Goal: Task Accomplishment & Management: Manage account settings

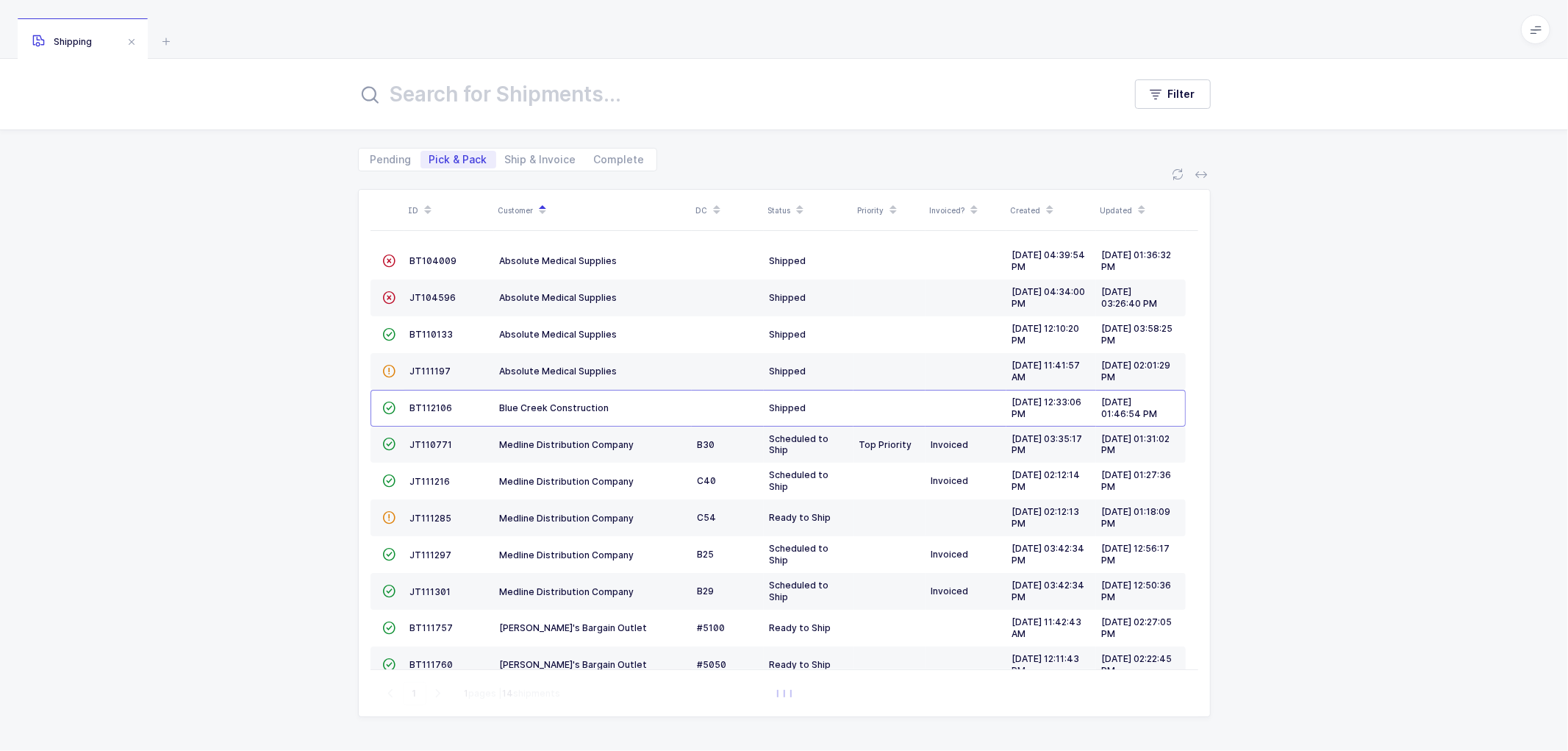
click at [427, 160] on span "Pick & Pack" at bounding box center [458, 159] width 76 height 17
click at [427, 160] on input "Pick & Pack" at bounding box center [425, 155] width 10 height 10
click at [526, 164] on span "Ship & Invoice" at bounding box center [540, 160] width 71 height 10
click at [506, 160] on input "Ship & Invoice" at bounding box center [500, 155] width 10 height 10
radio input "true"
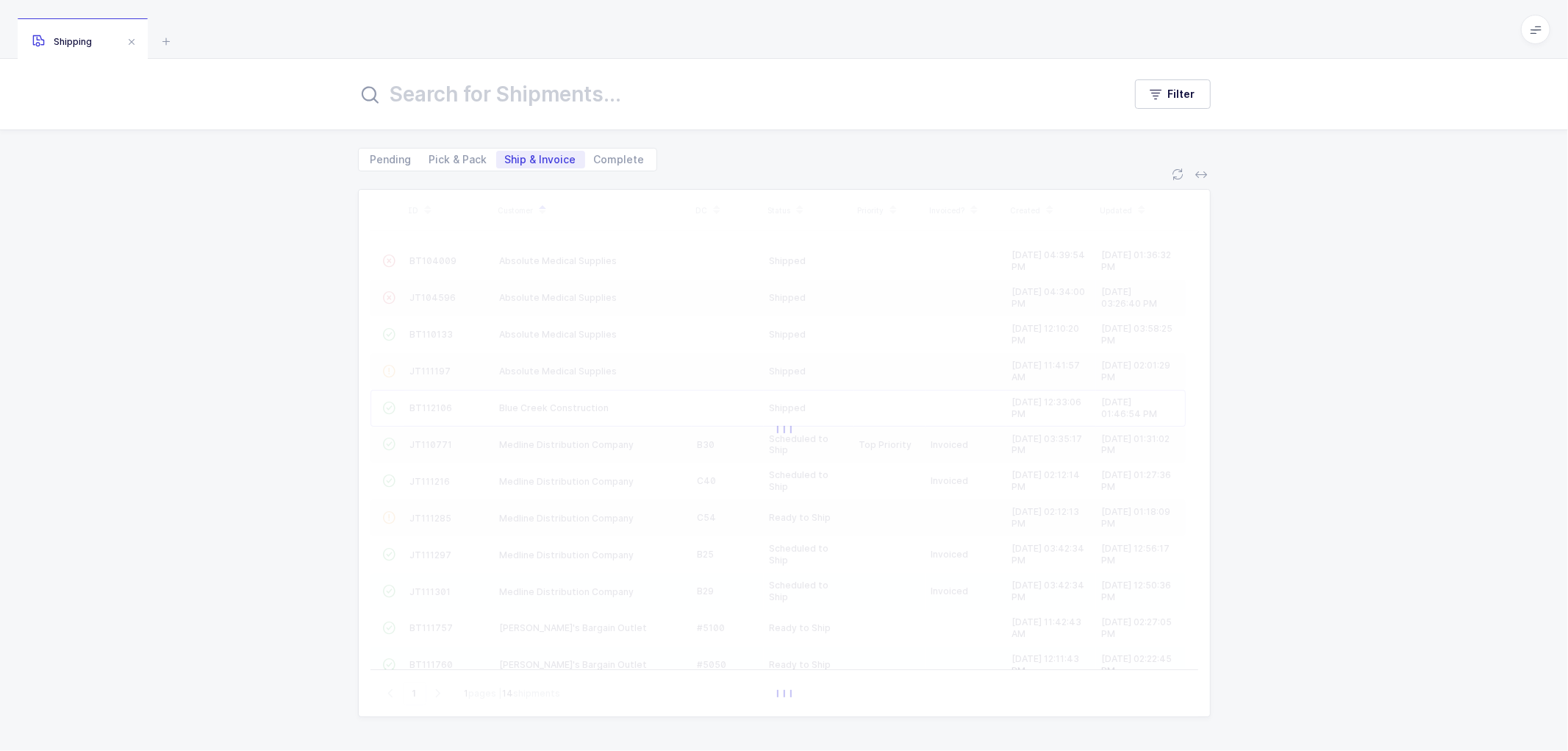
radio input "false"
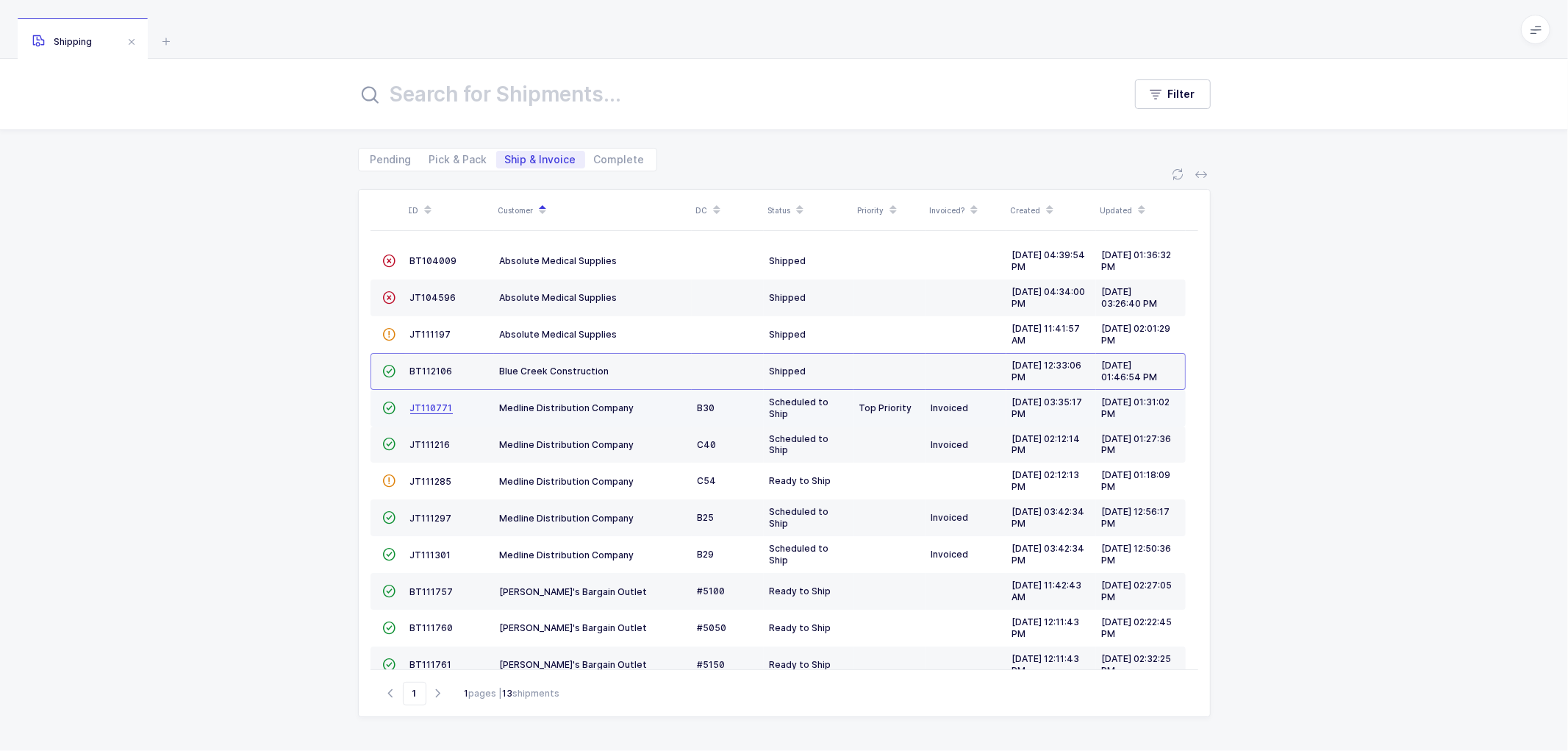
click at [424, 408] on span "JT110771" at bounding box center [431, 408] width 43 height 11
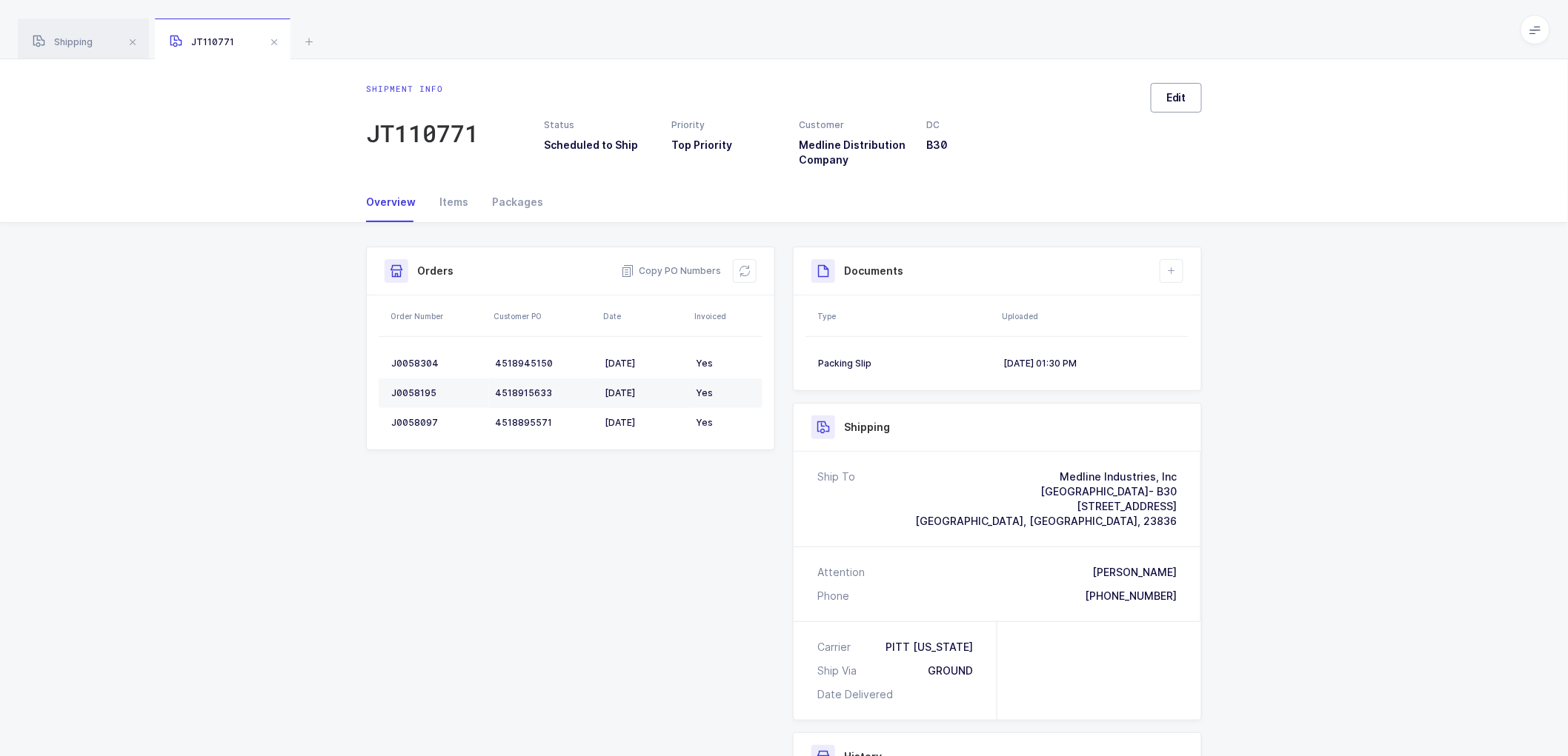
click at [1182, 94] on span "Edit" at bounding box center [1176, 97] width 20 height 15
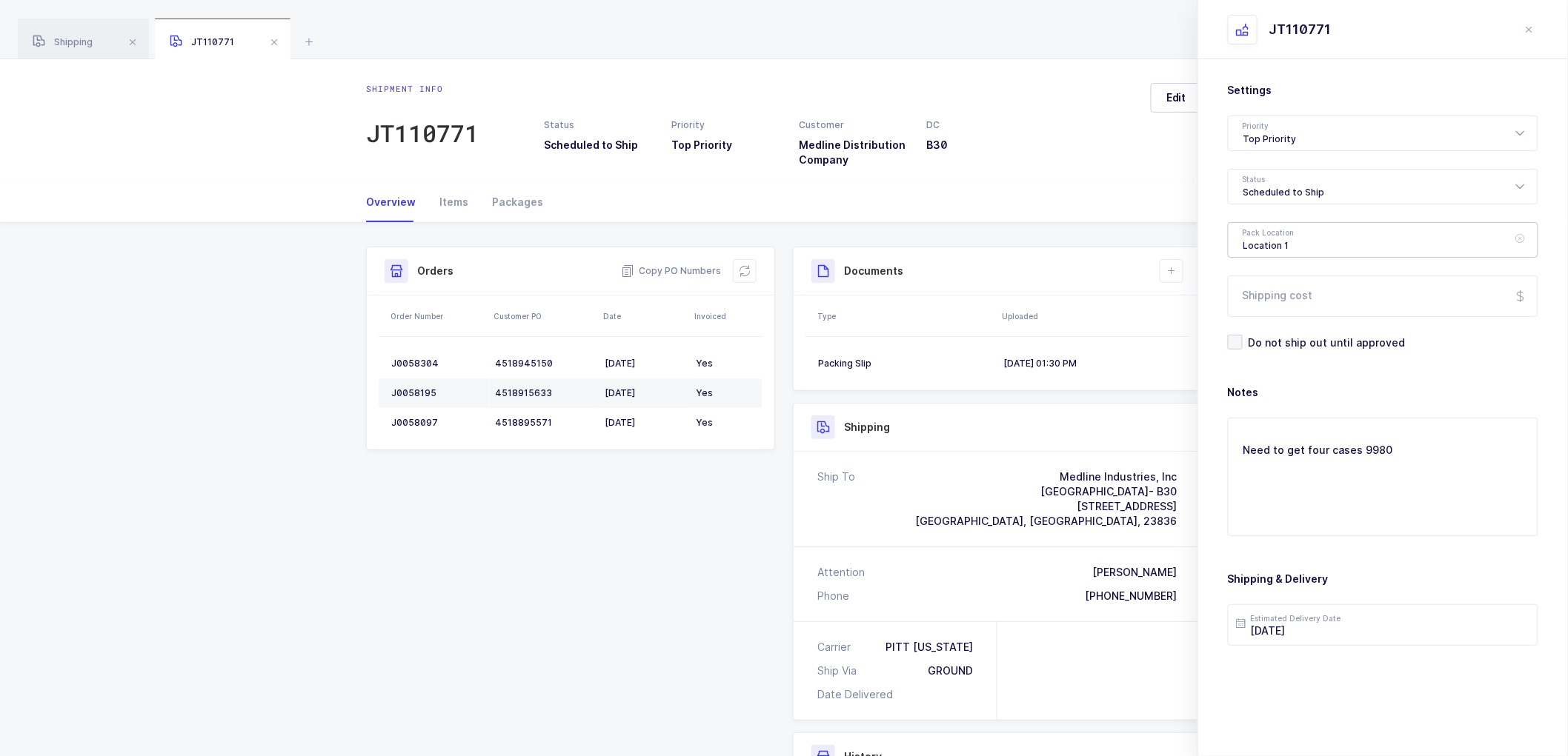
click at [1280, 242] on div "Location 1" at bounding box center [1382, 240] width 311 height 36
click at [1262, 180] on div "Scheduled to Ship" at bounding box center [1382, 186] width 311 height 36
click at [1263, 298] on span "Shipped" at bounding box center [1264, 300] width 42 height 12
type input "Shipped"
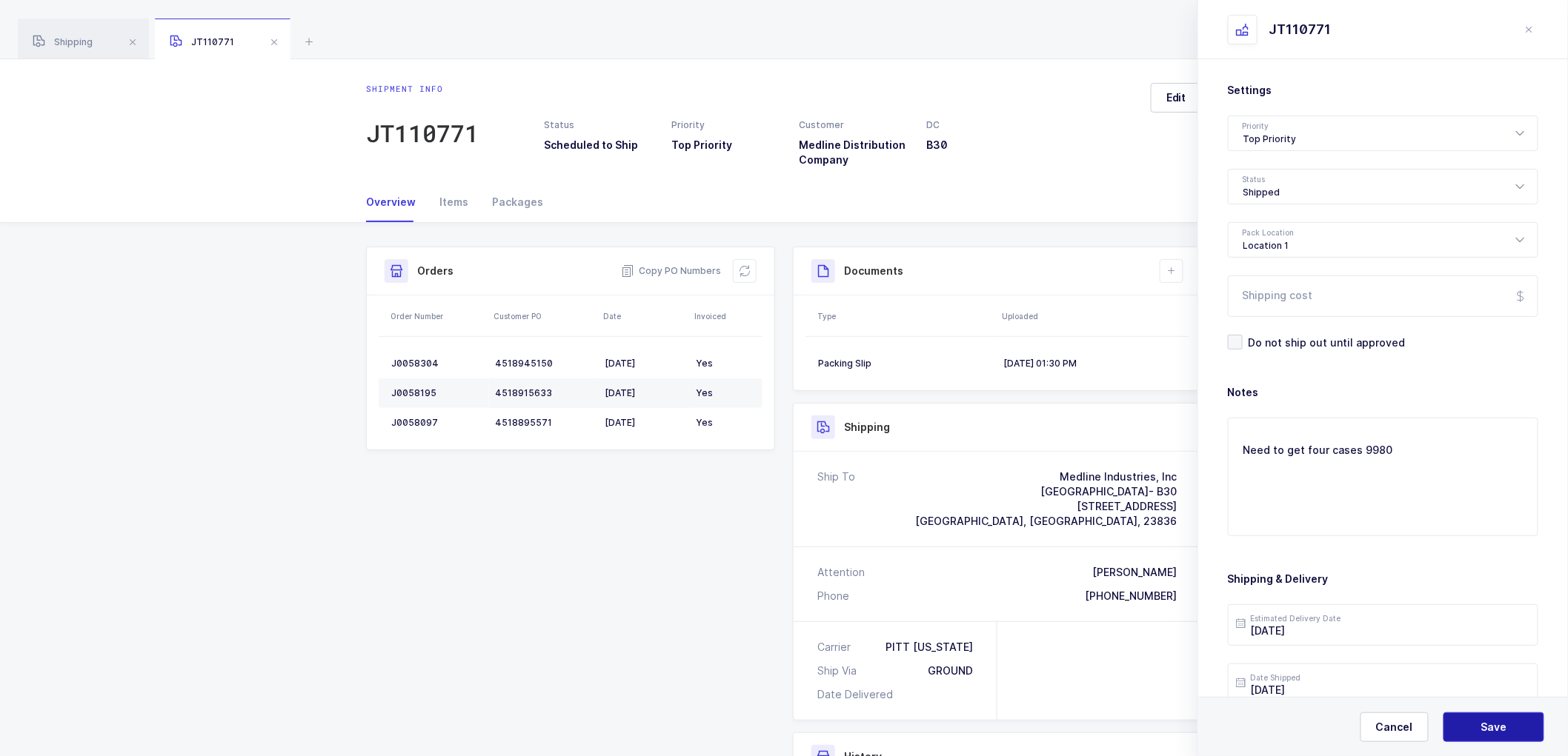
click at [1463, 718] on button "Save" at bounding box center [1493, 727] width 101 height 30
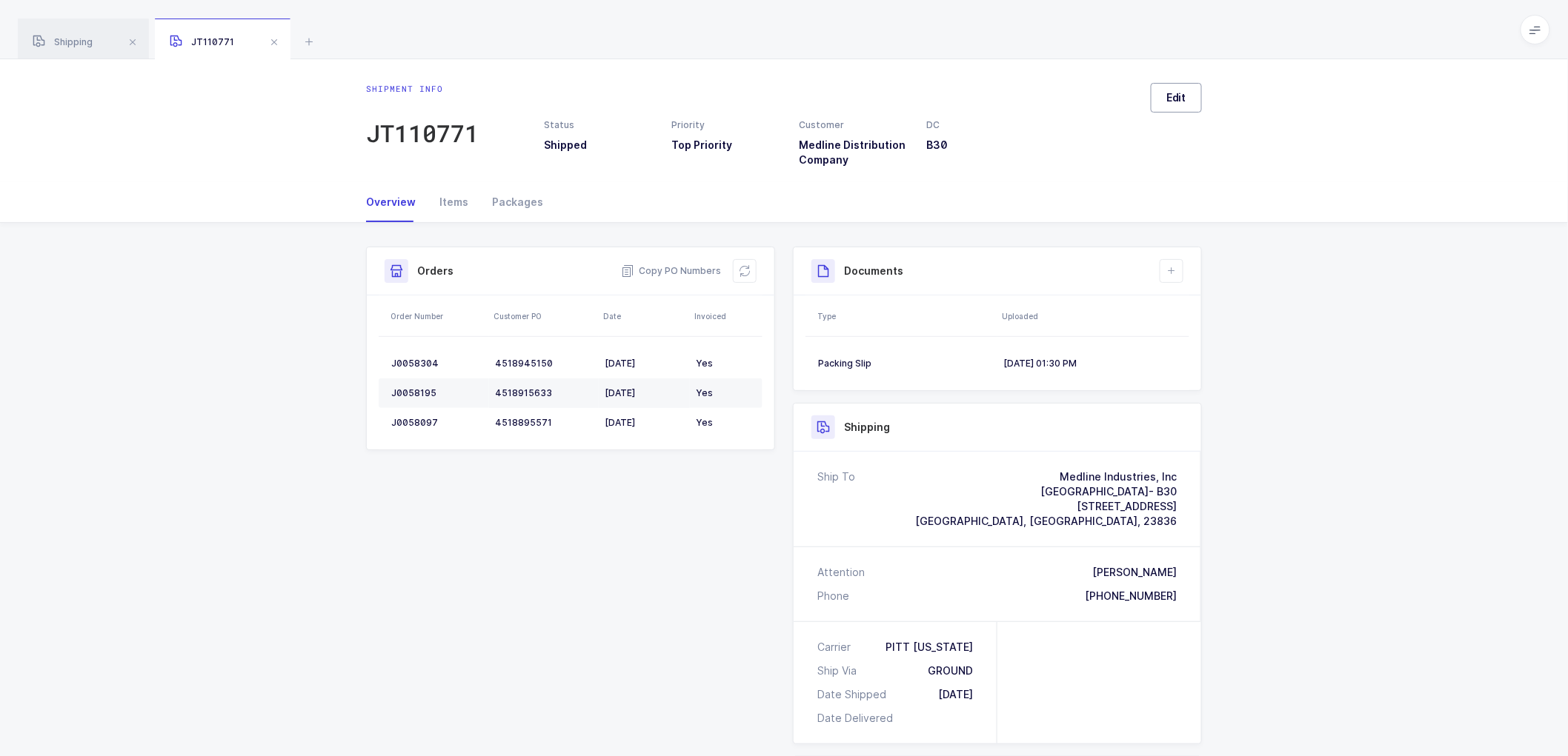
drag, startPoint x: 1179, startPoint y: 102, endPoint x: 1204, endPoint y: 122, distance: 32.0
click at [1179, 102] on span "Edit" at bounding box center [1176, 97] width 20 height 15
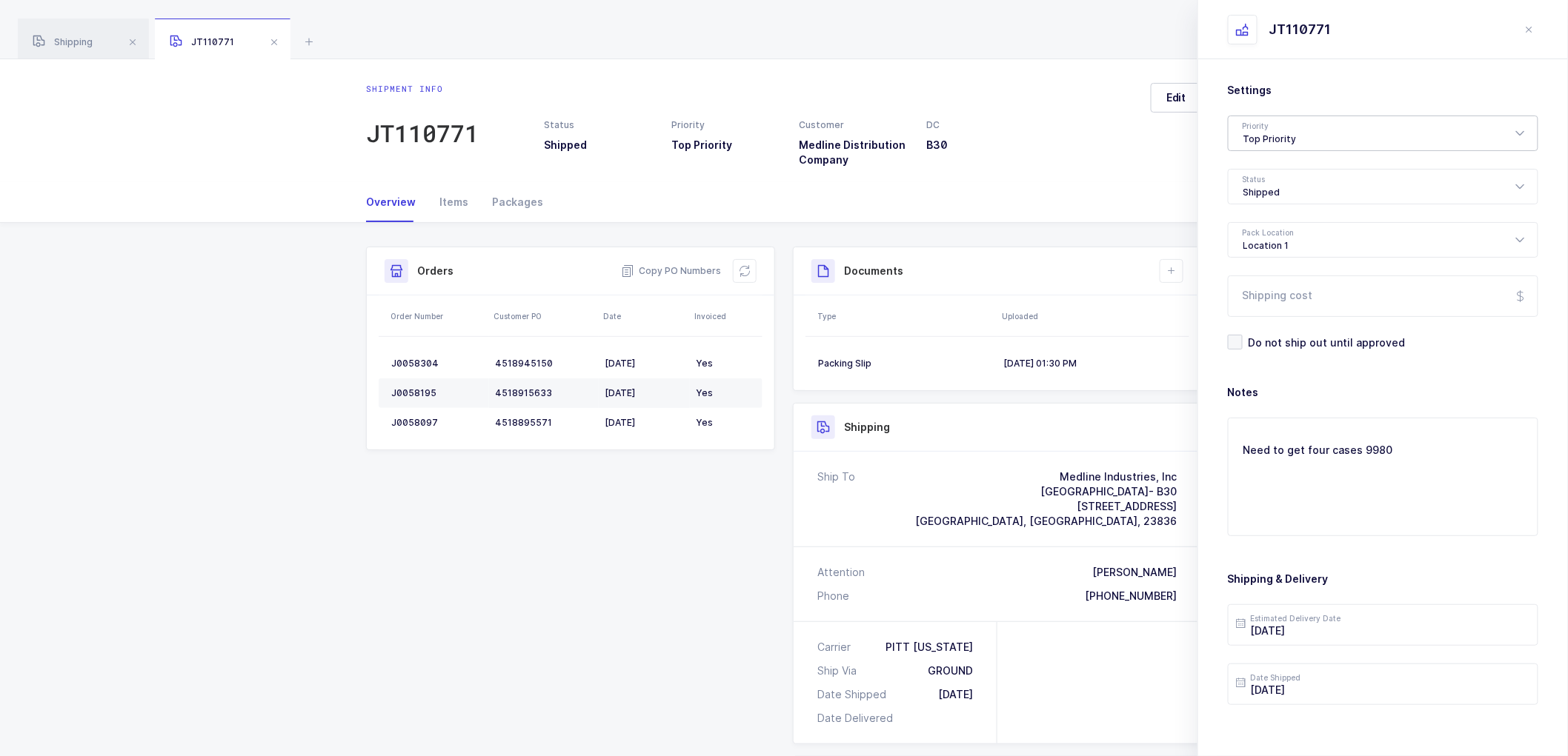
drag, startPoint x: 1114, startPoint y: 133, endPoint x: 1267, endPoint y: 130, distance: 153.0
click at [1114, 134] on div "Status Shipped Priority Top Priority Customer Medline Distribution Company DC B…" at bounding box center [841, 143] width 613 height 49
drag, startPoint x: 1530, startPoint y: 27, endPoint x: 1507, endPoint y: 65, distance: 44.4
click at [1530, 28] on icon "close drawer" at bounding box center [1529, 30] width 12 height 12
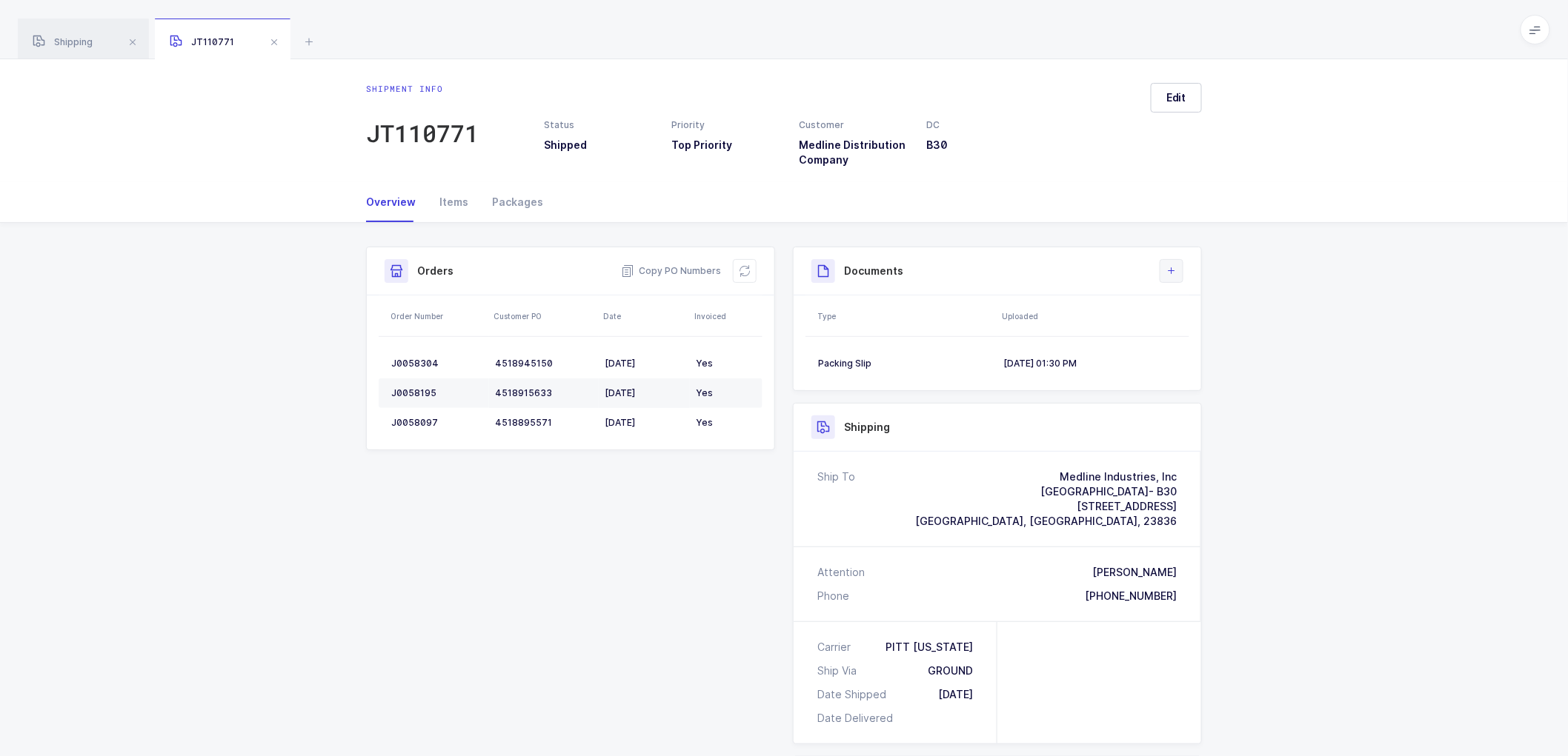
click at [1168, 276] on icon at bounding box center [1171, 271] width 12 height 12
click at [1187, 334] on li "Upload Document" at bounding box center [1221, 336] width 110 height 24
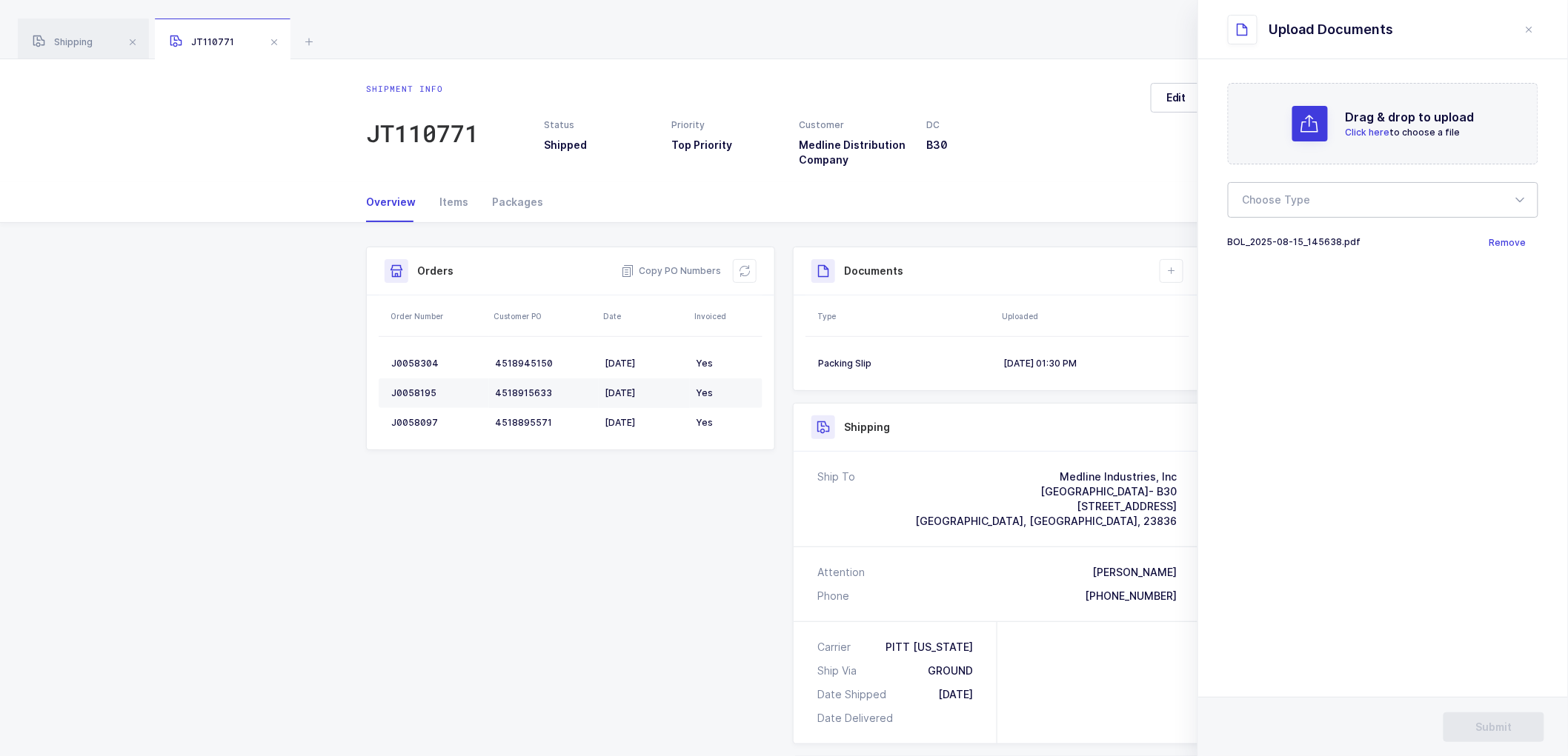
drag, startPoint x: 1297, startPoint y: 190, endPoint x: 1288, endPoint y: 262, distance: 72.6
click at [1293, 196] on div at bounding box center [1382, 200] width 311 height 36
click at [1282, 245] on span "Bill of Lading" at bounding box center [1276, 246] width 67 height 12
type input "Bill of Lading"
click at [1501, 735] on button "Submit" at bounding box center [1493, 727] width 101 height 30
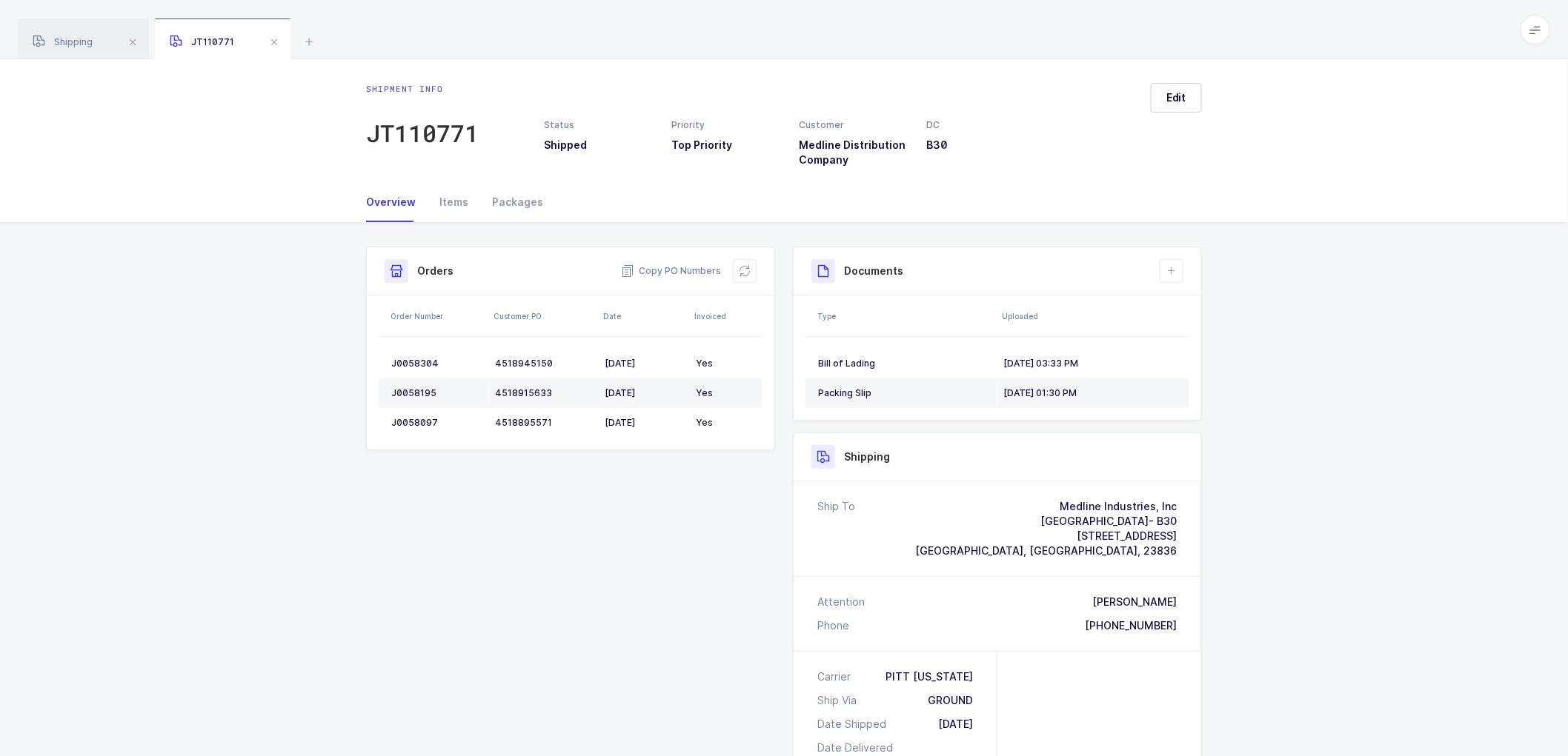
click at [277, 39] on span at bounding box center [274, 42] width 18 height 18
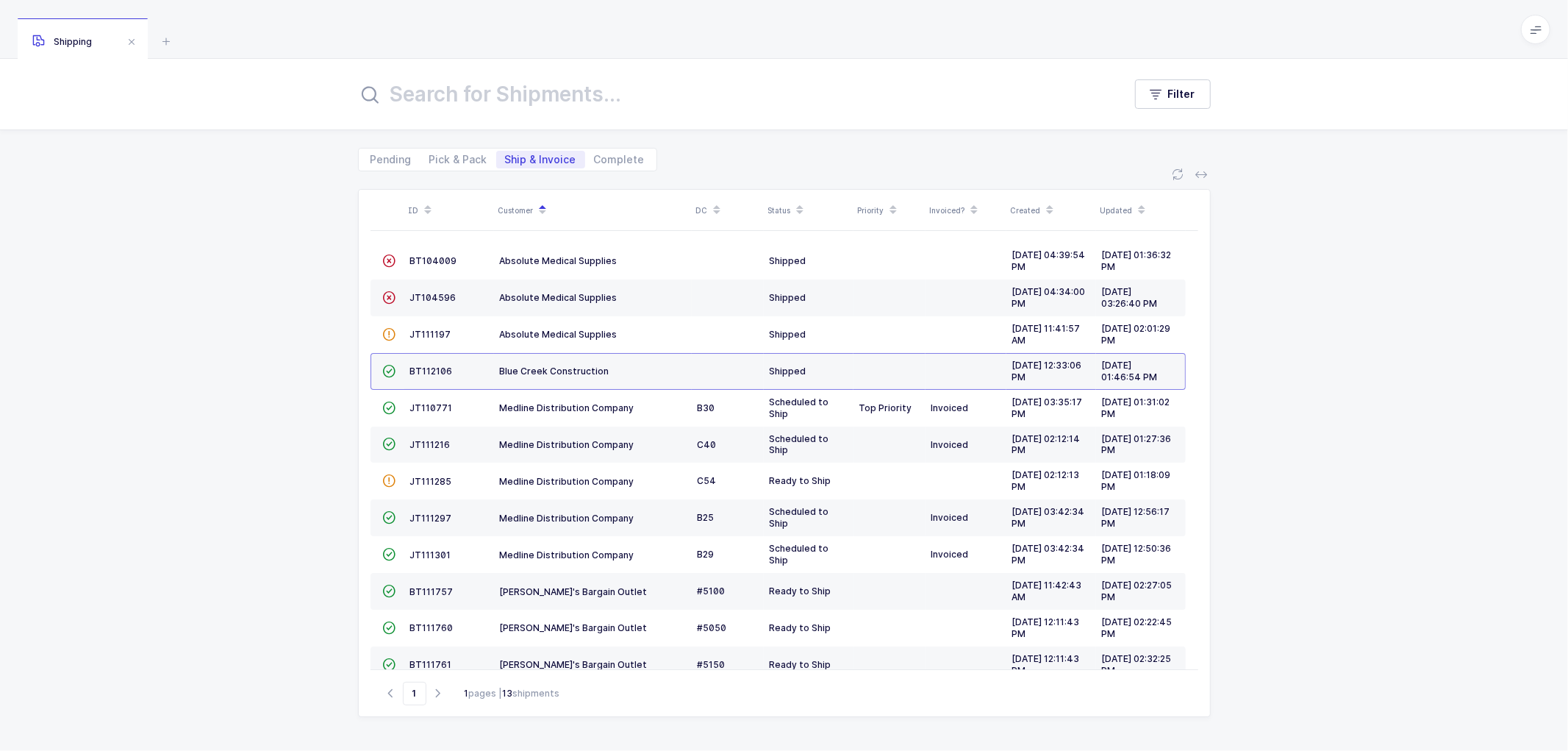
click at [230, 308] on div "ID Customer DC Status Priority Invoiced? Created Updated  BT104009 Absolute Me…" at bounding box center [784, 461] width 1568 height 580
click at [424, 517] on span "JT111297" at bounding box center [431, 518] width 42 height 11
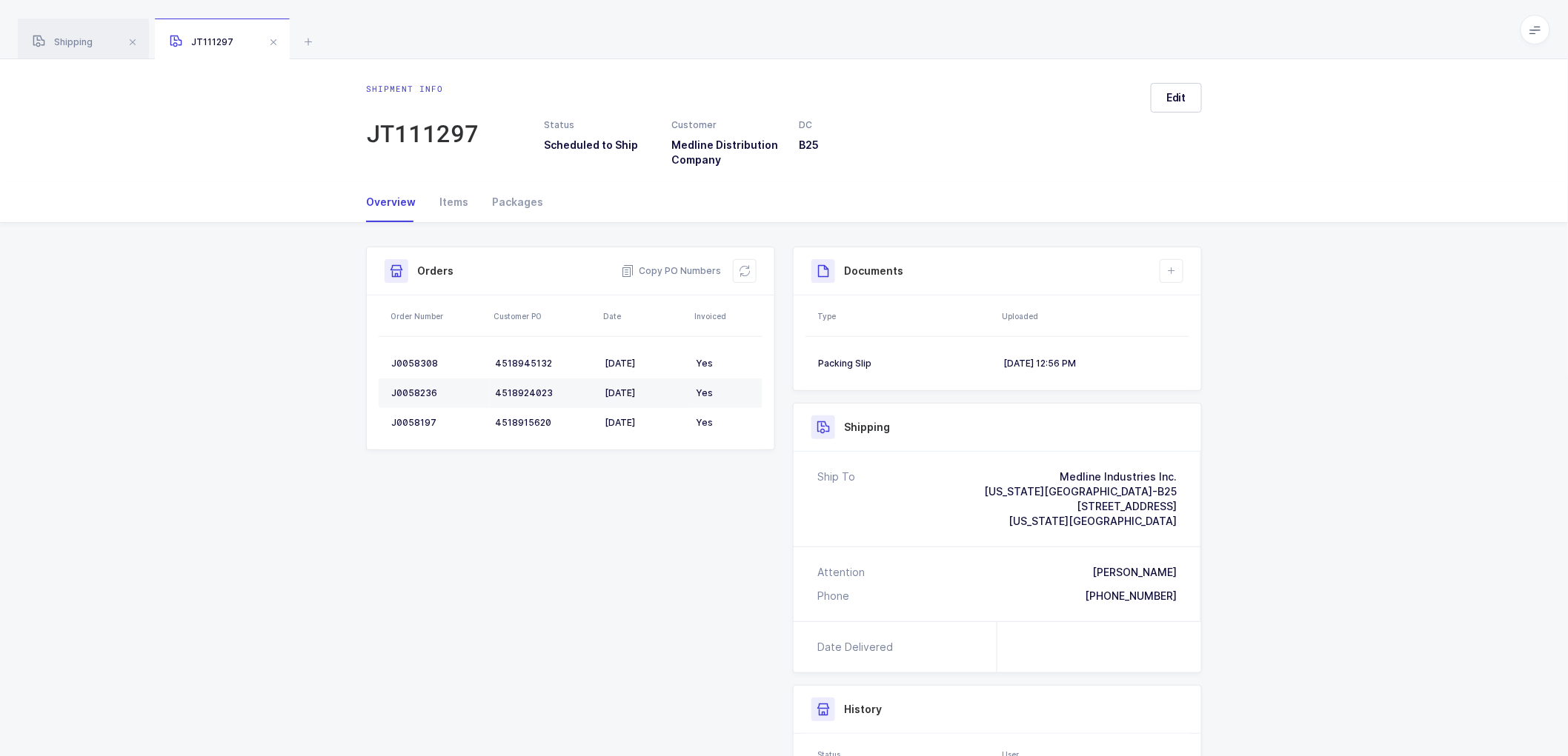
drag, startPoint x: 1361, startPoint y: 385, endPoint x: 1356, endPoint y: 375, distance: 11.2
click at [1361, 385] on div "Shipment Info Shipment Number JT111297 Status Scheduled to Ship Customer Medlin…" at bounding box center [784, 579] width 1568 height 713
click at [1165, 92] on button "Edit" at bounding box center [1176, 98] width 51 height 30
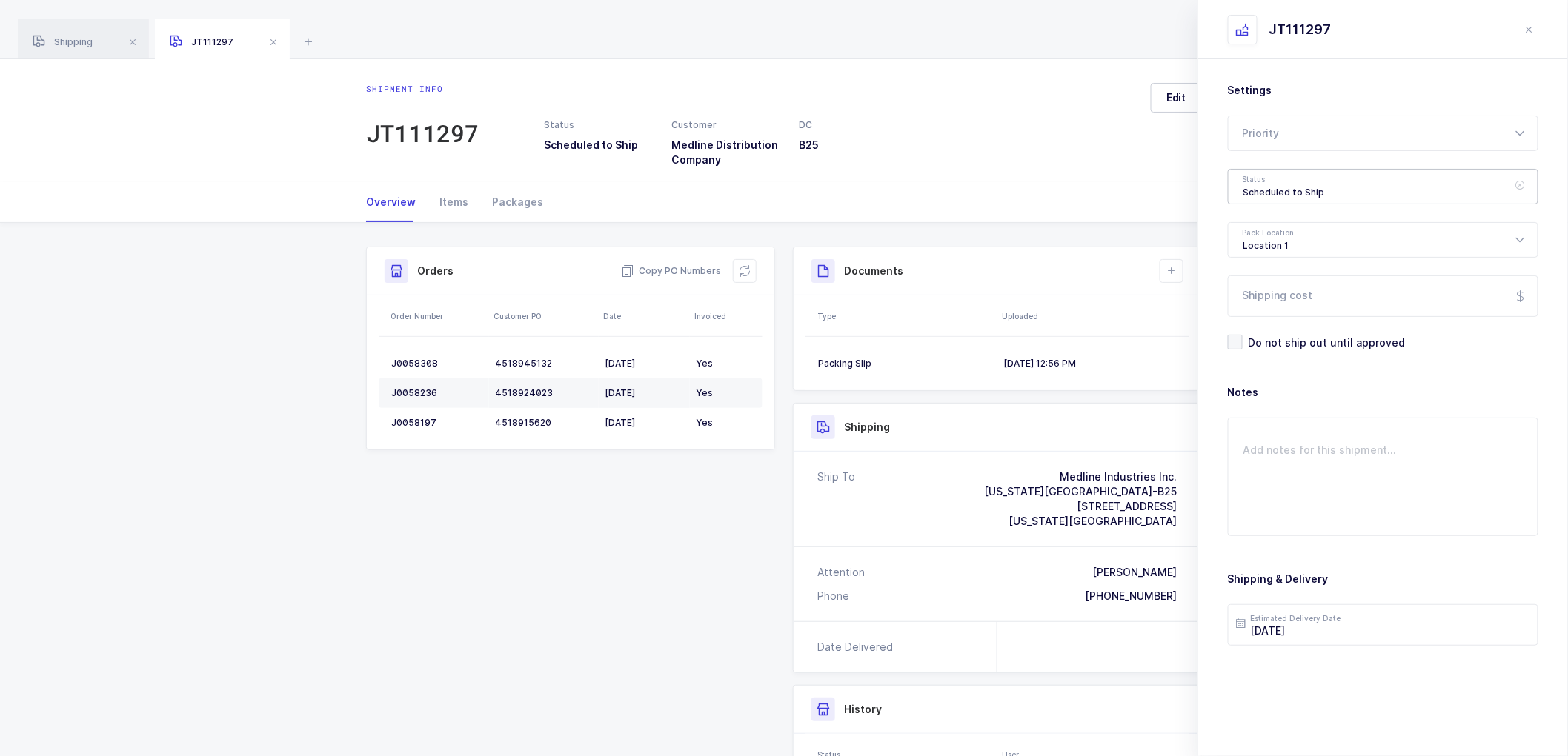
click at [1258, 190] on div "Scheduled to Ship" at bounding box center [1382, 186] width 311 height 36
click at [1276, 298] on span "Shipped" at bounding box center [1264, 300] width 42 height 12
type input "Shipped"
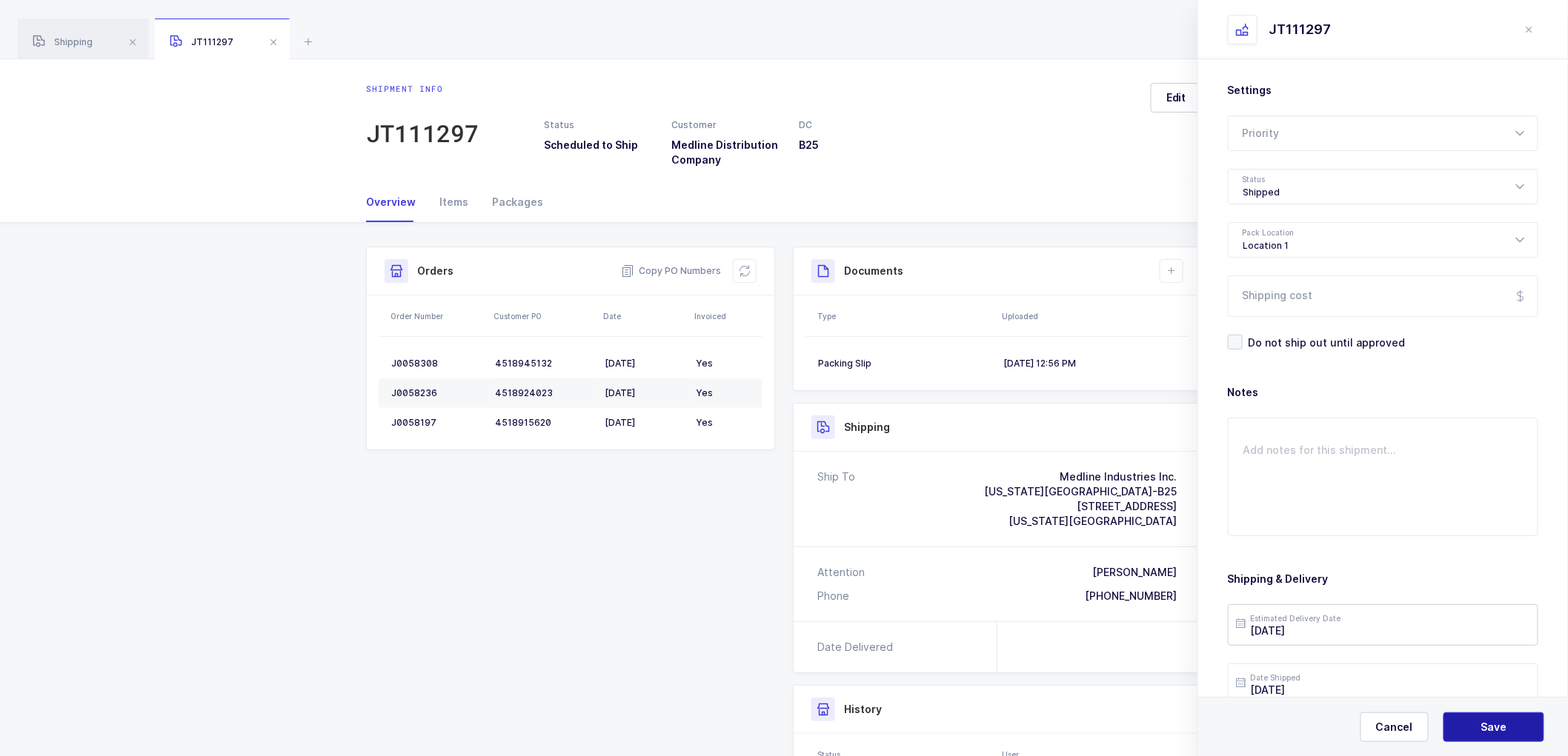
drag, startPoint x: 1492, startPoint y: 716, endPoint x: 1439, endPoint y: 620, distance: 109.7
click at [1492, 715] on button "Save" at bounding box center [1493, 727] width 101 height 30
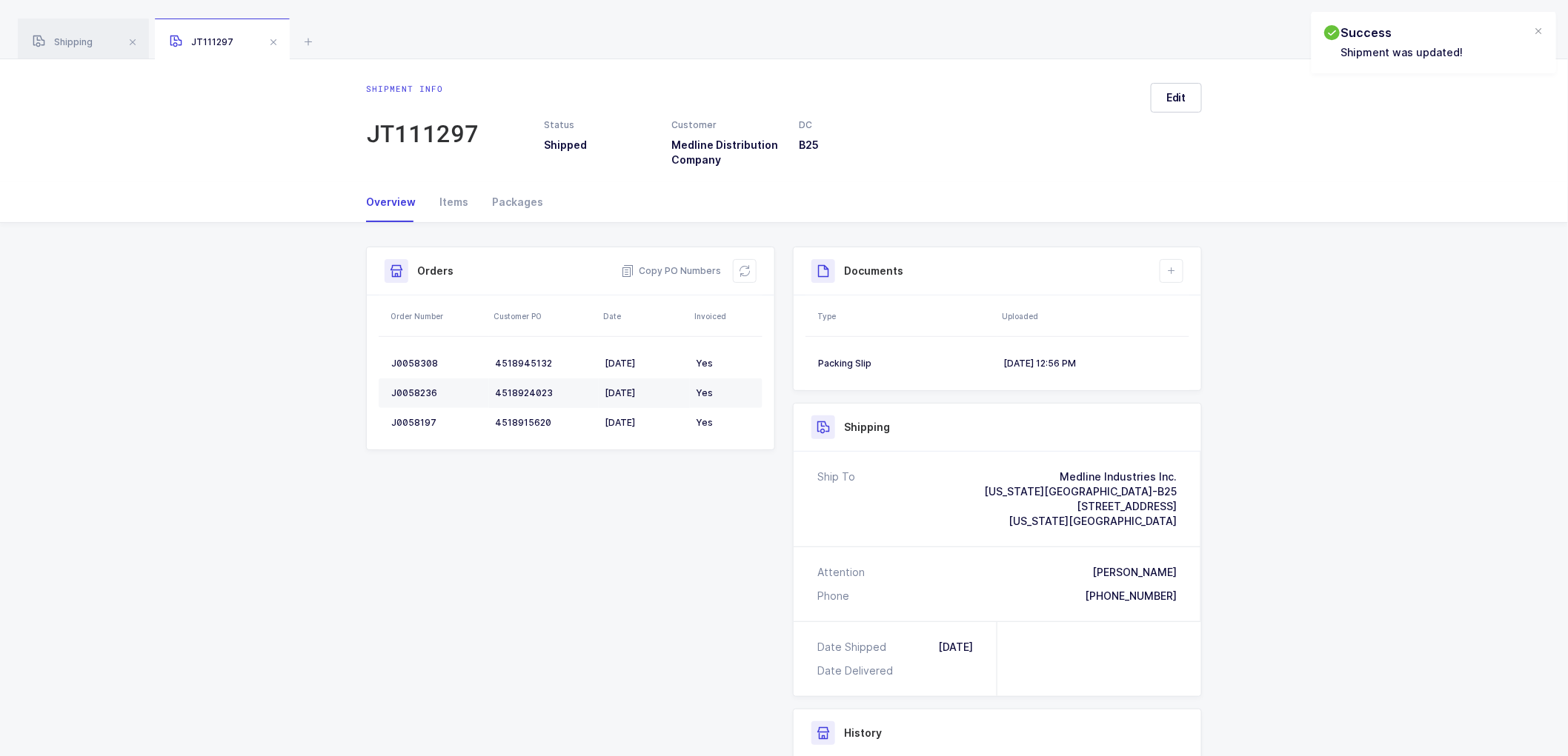
drag, startPoint x: 1173, startPoint y: 265, endPoint x: 1221, endPoint y: 373, distance: 118.2
click at [1173, 267] on icon at bounding box center [1171, 271] width 12 height 12
drag, startPoint x: 1202, startPoint y: 338, endPoint x: 1325, endPoint y: 323, distance: 123.9
click at [1203, 338] on li "Upload Document" at bounding box center [1221, 336] width 110 height 24
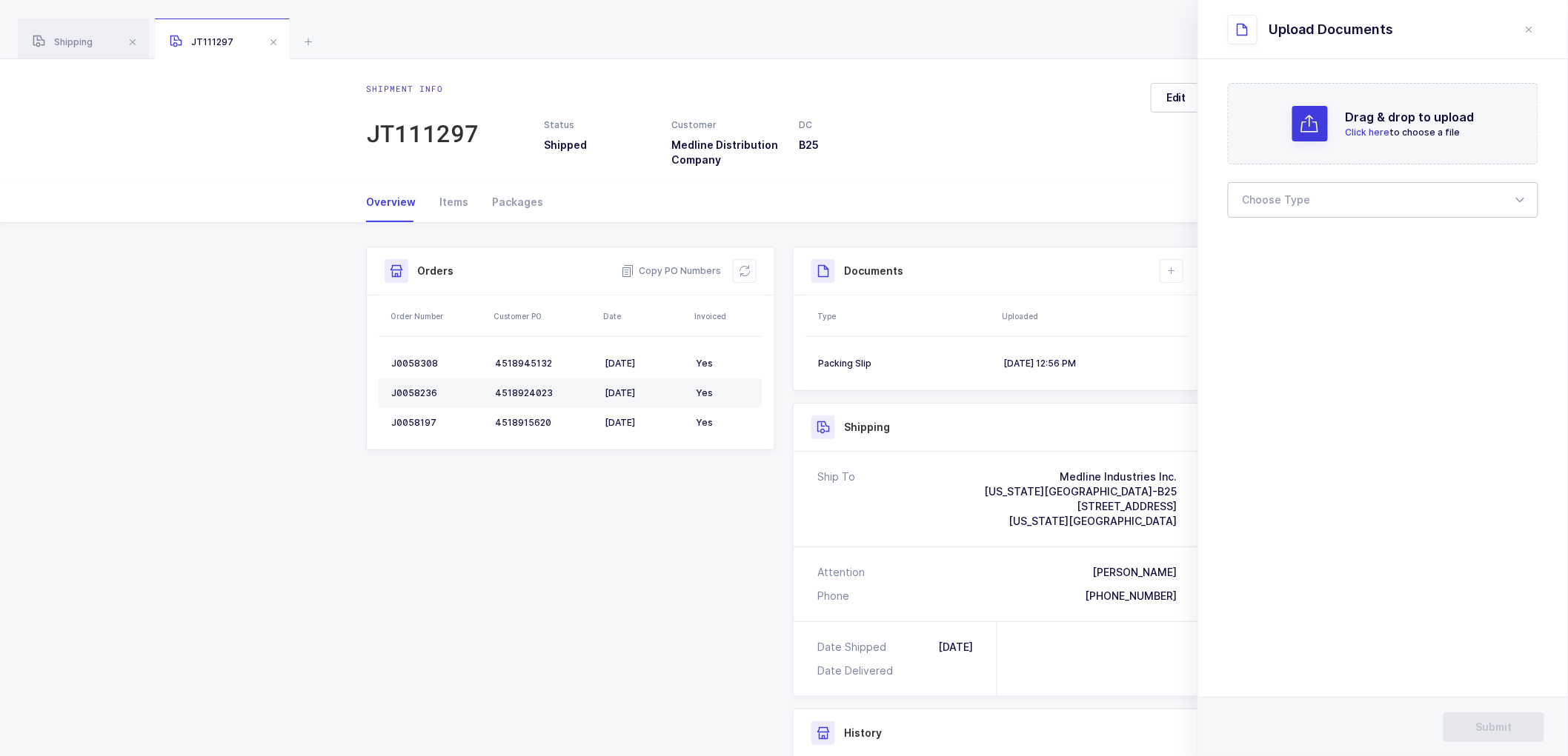
click at [1262, 191] on div at bounding box center [1382, 200] width 311 height 36
drag, startPoint x: 1270, startPoint y: 239, endPoint x: 1280, endPoint y: 268, distance: 30.7
click at [1270, 238] on li "Bill of Lading" at bounding box center [1389, 246] width 310 height 24
type input "Bill of Lading"
drag, startPoint x: 1495, startPoint y: 724, endPoint x: 1164, endPoint y: 373, distance: 482.5
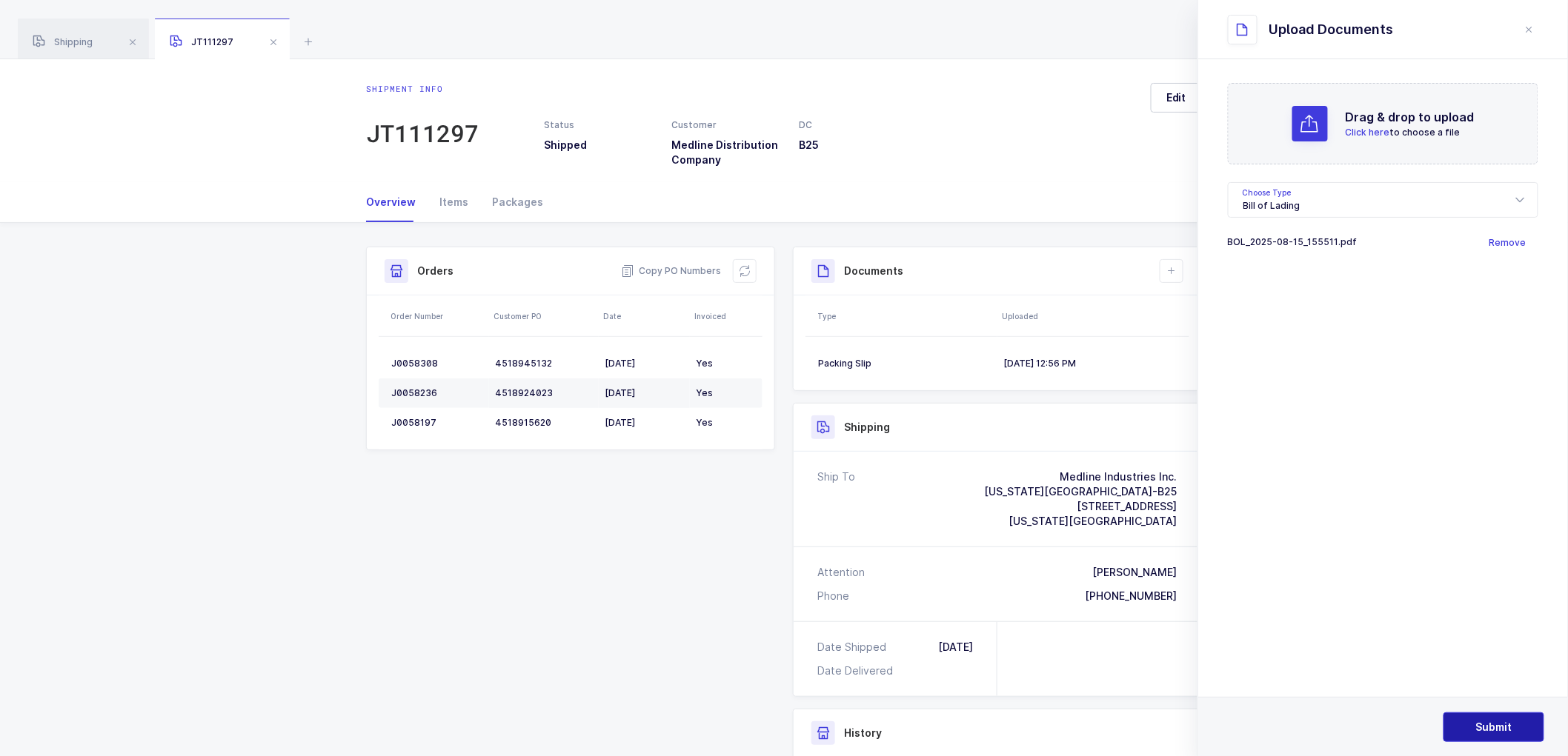
click at [1494, 724] on span "Submit" at bounding box center [1494, 727] width 36 height 15
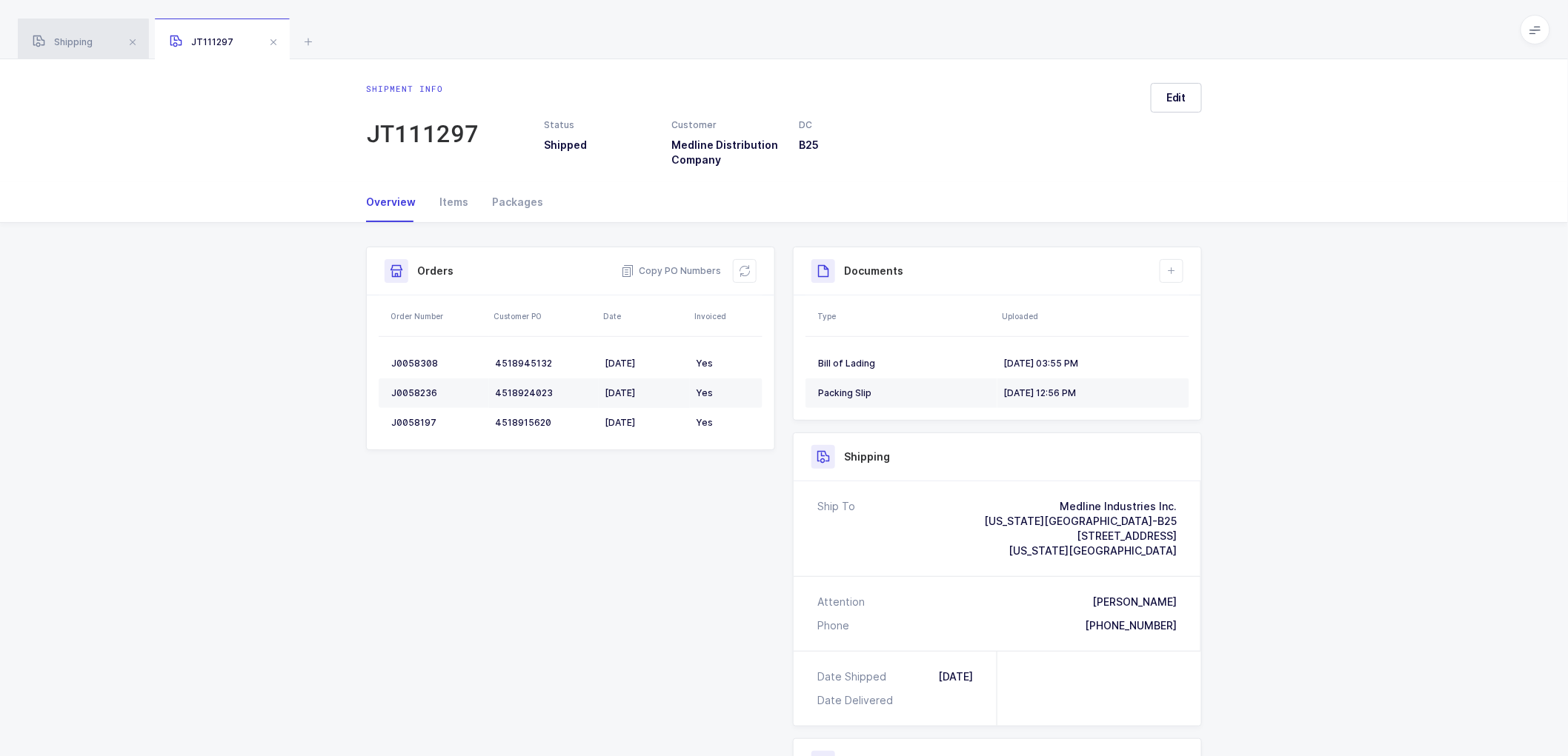
drag, startPoint x: 70, startPoint y: 32, endPoint x: 87, endPoint y: 32, distance: 17.0
click at [70, 32] on div "Shipping" at bounding box center [83, 38] width 131 height 41
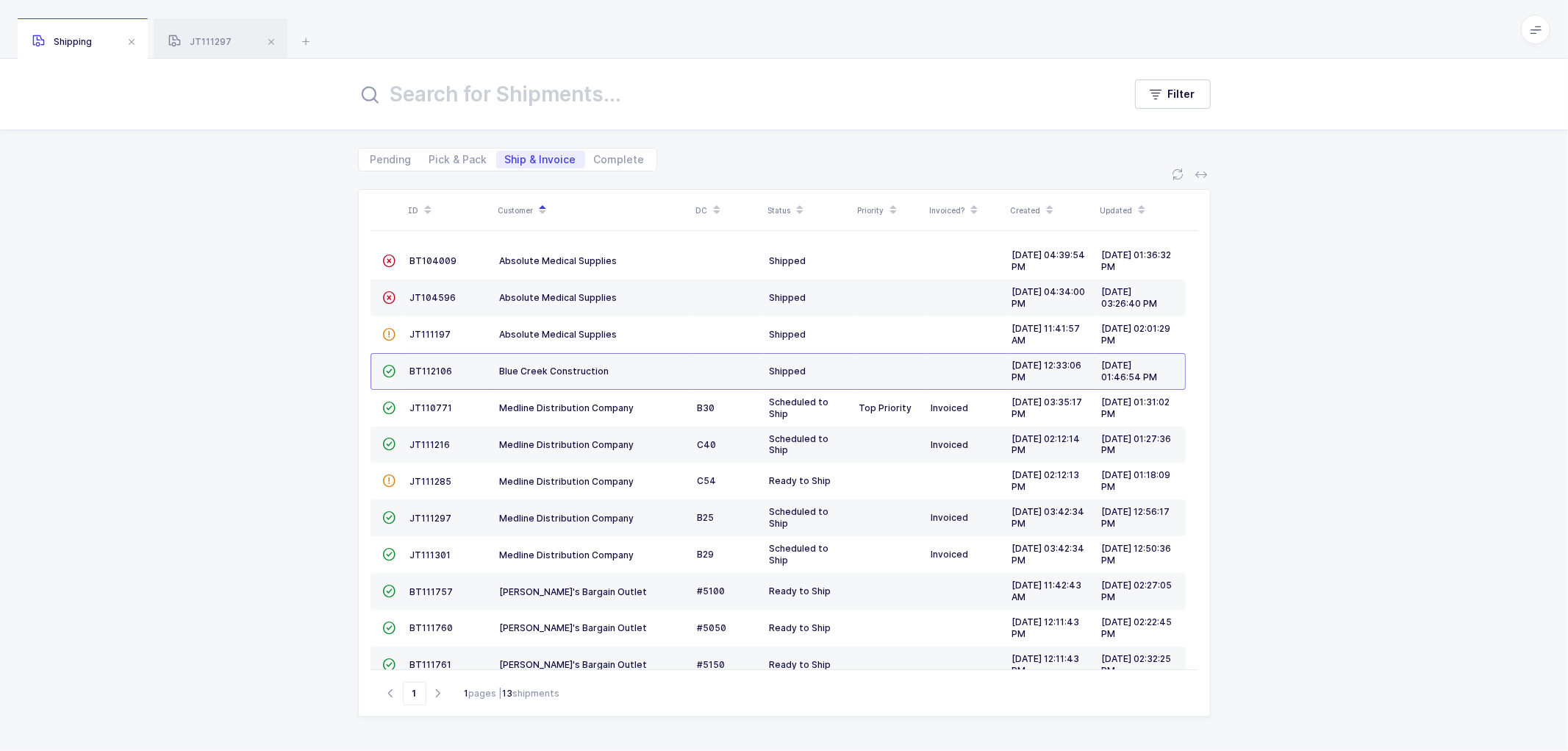
click at [86, 33] on div "Shipping" at bounding box center [83, 38] width 130 height 41
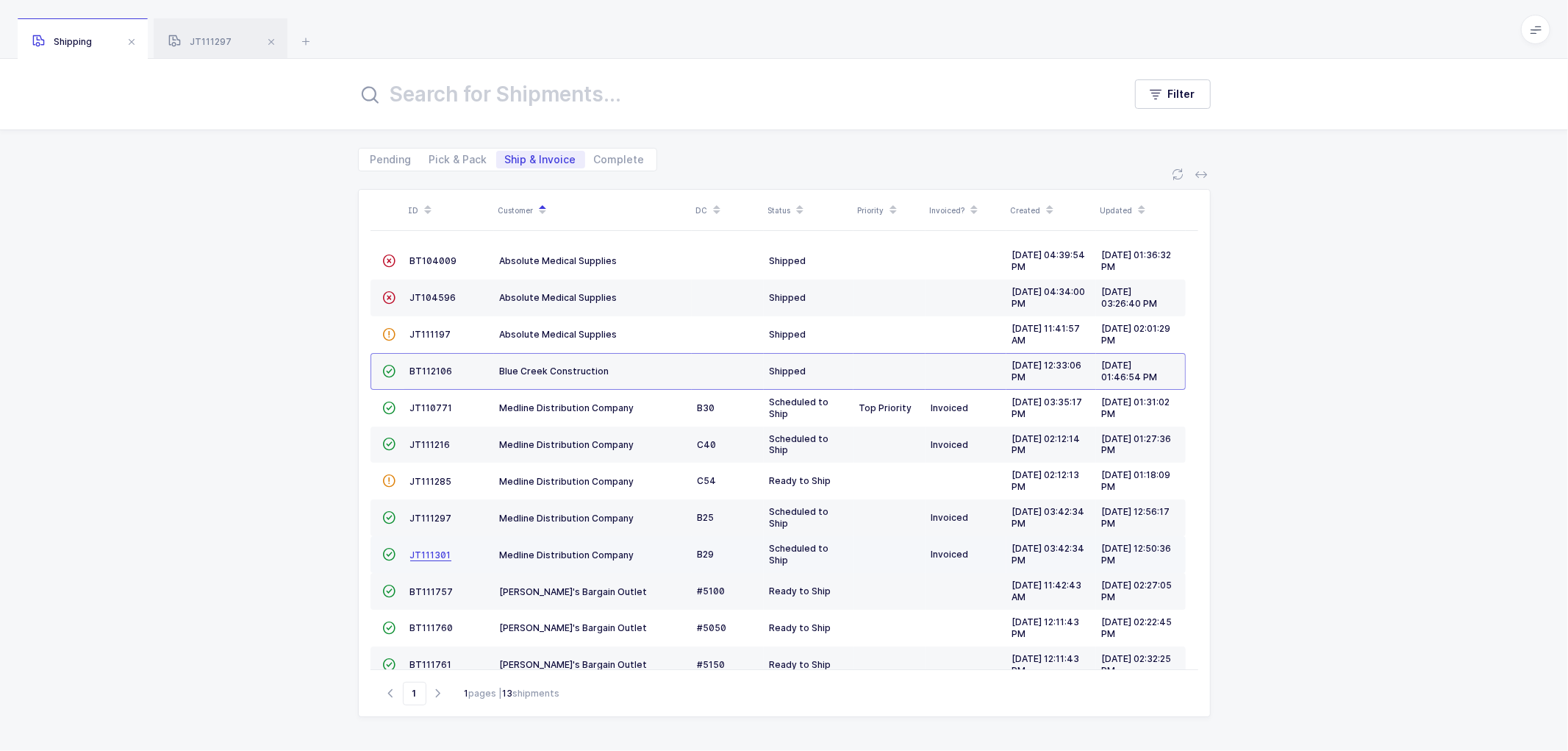
click at [429, 549] on span "JT111301" at bounding box center [430, 555] width 41 height 11
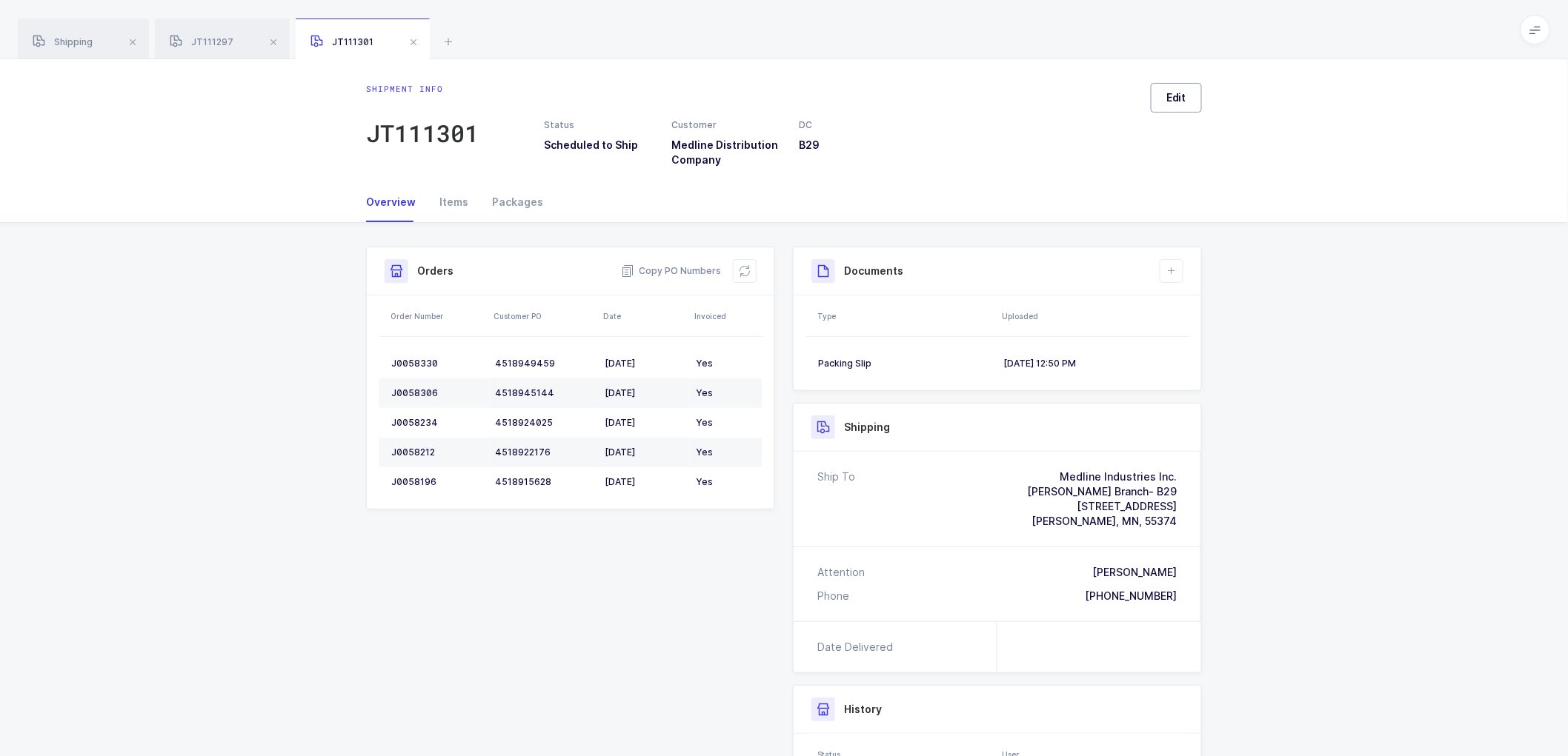
click at [1193, 99] on button "Edit" at bounding box center [1176, 98] width 51 height 30
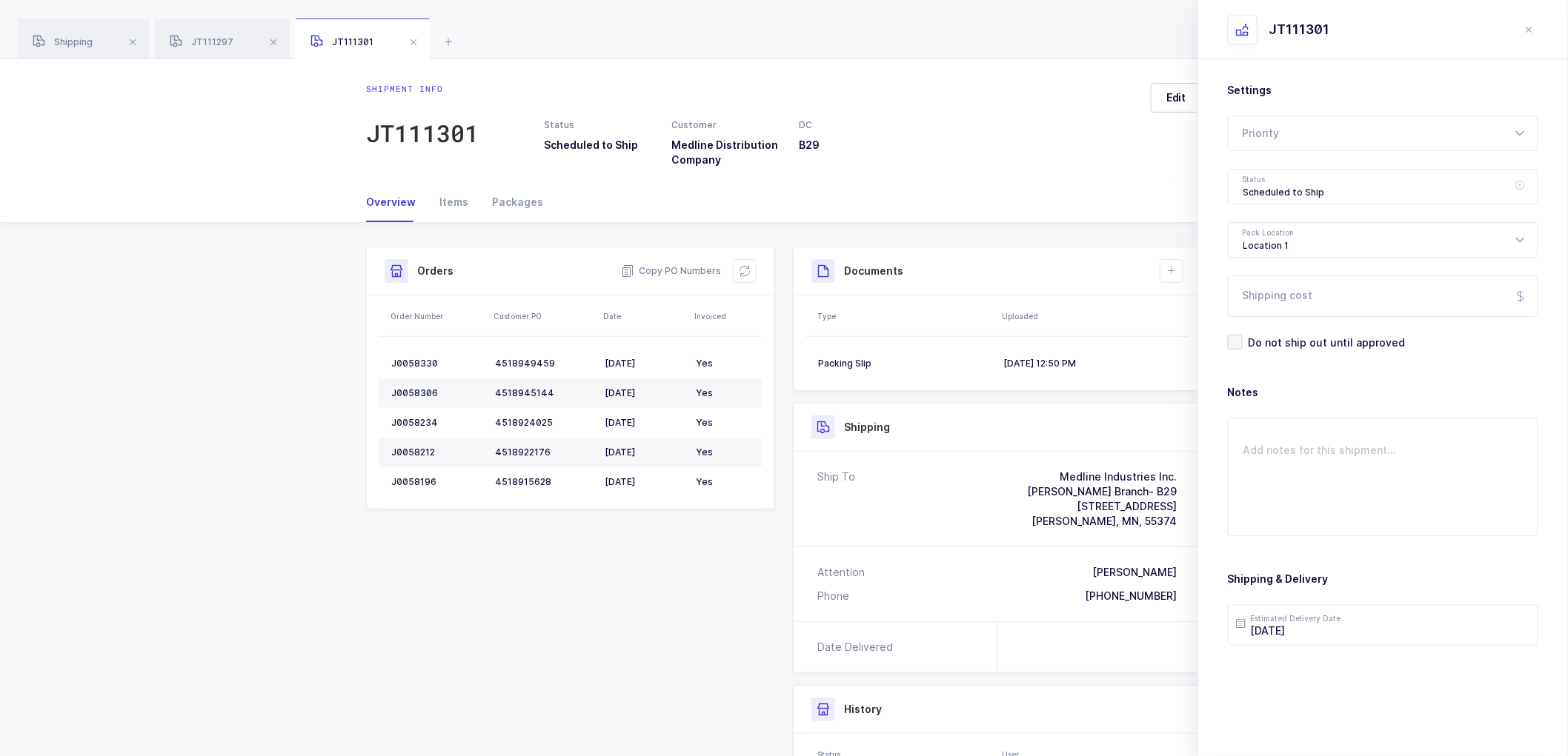
drag, startPoint x: 1306, startPoint y: 195, endPoint x: 1313, endPoint y: 209, distance: 15.7
click at [1306, 195] on div "Scheduled to Ship" at bounding box center [1382, 186] width 311 height 36
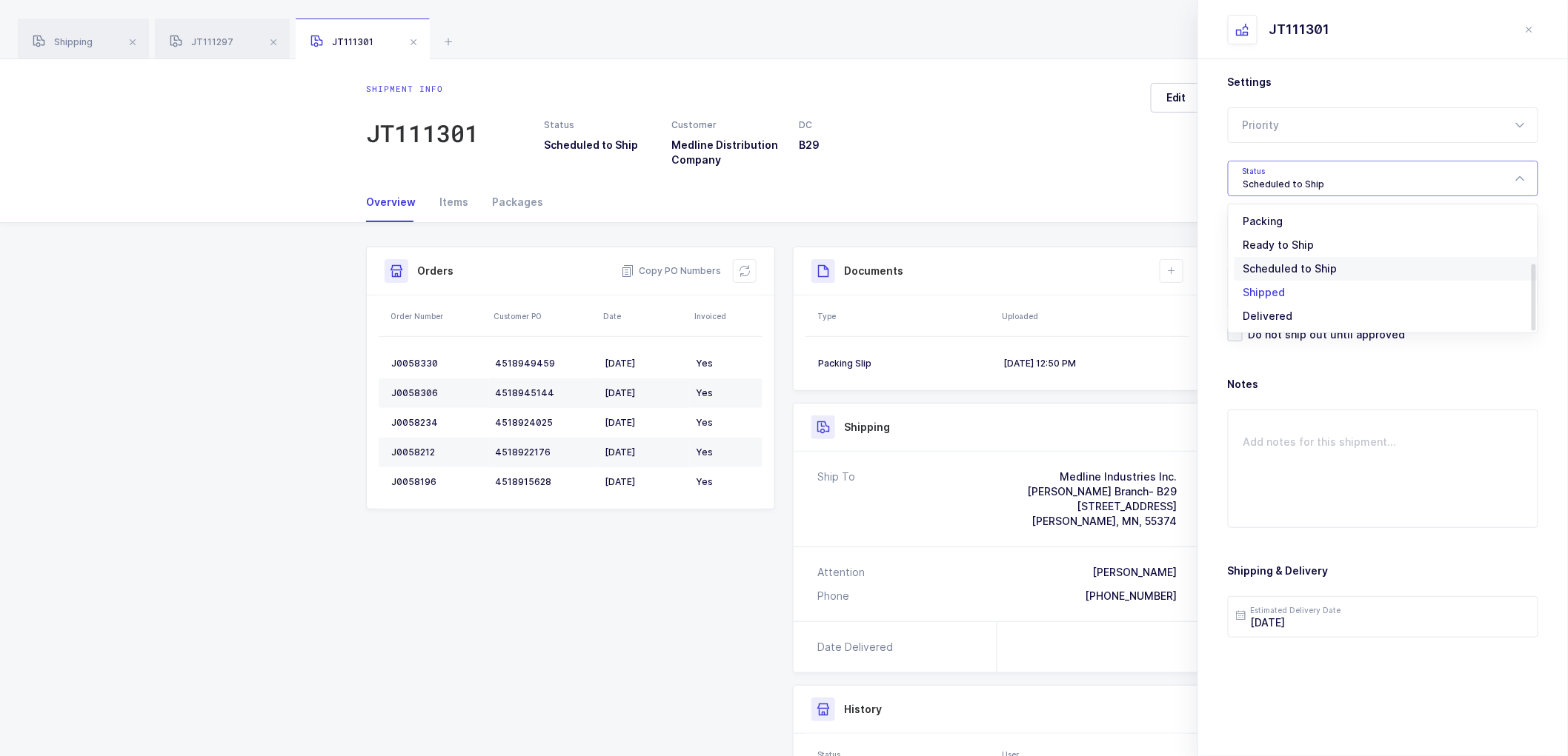
click at [1267, 301] on li "Shipped" at bounding box center [1389, 292] width 310 height 24
type input "Shipped"
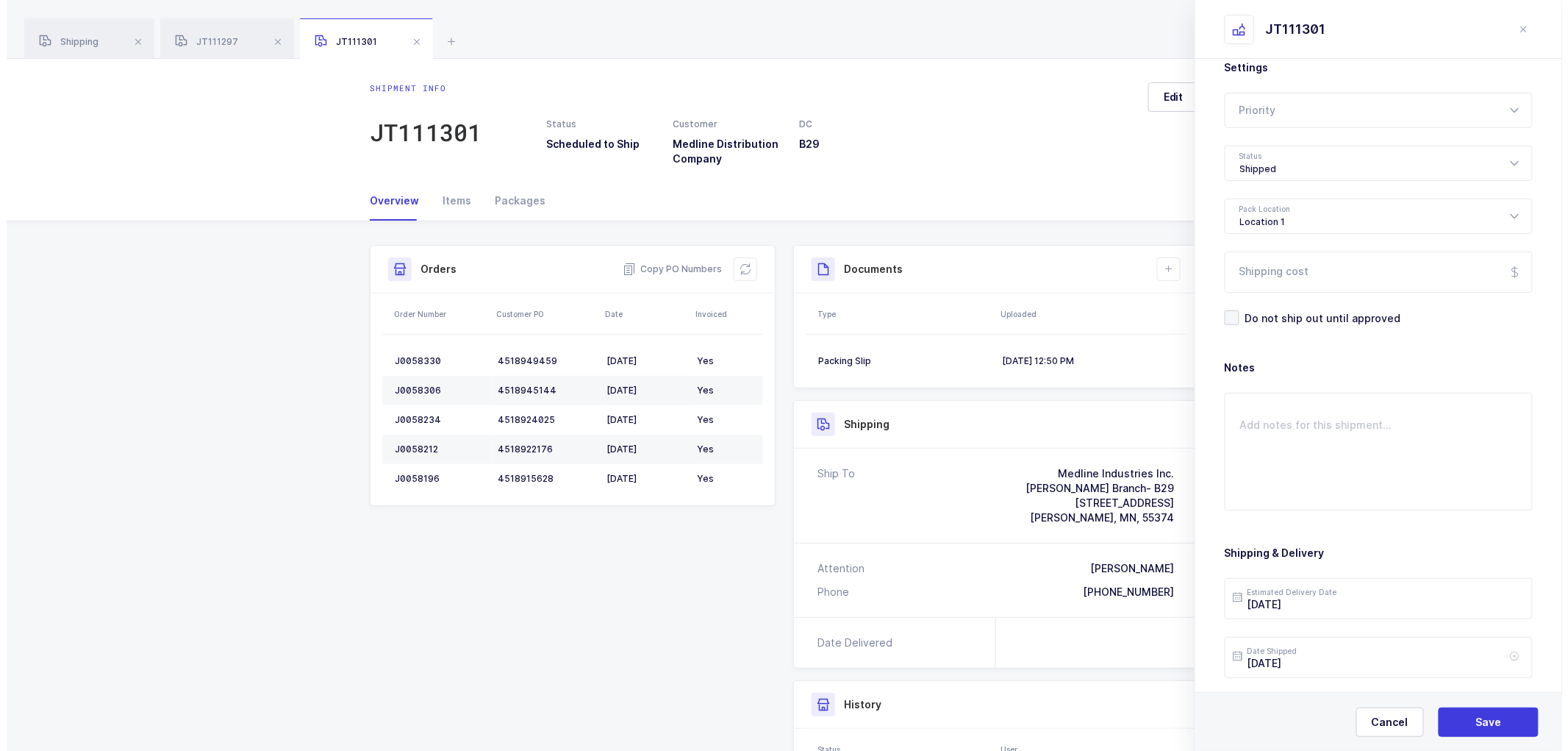
scroll to position [0, 0]
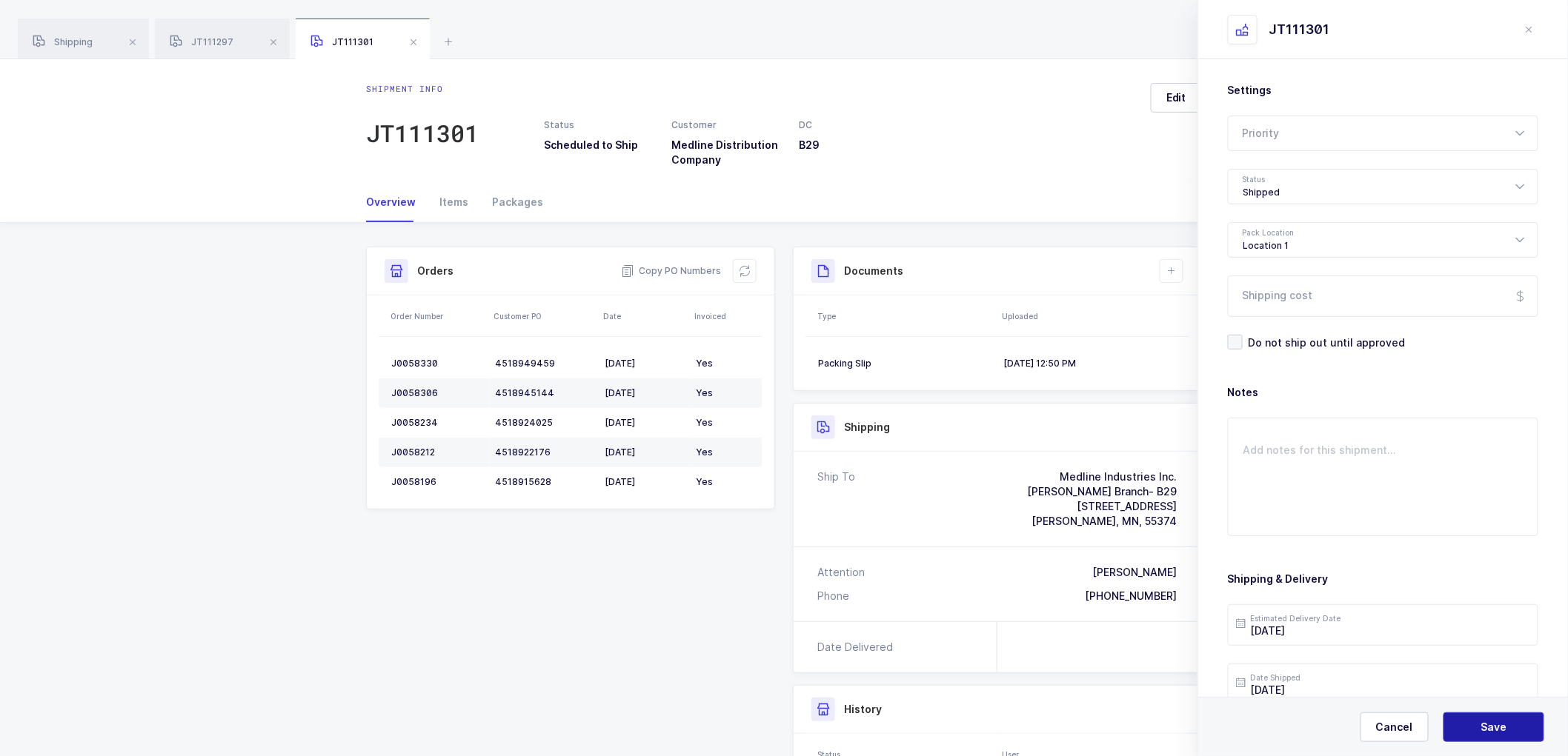
click at [1487, 724] on span "Save" at bounding box center [1494, 727] width 26 height 15
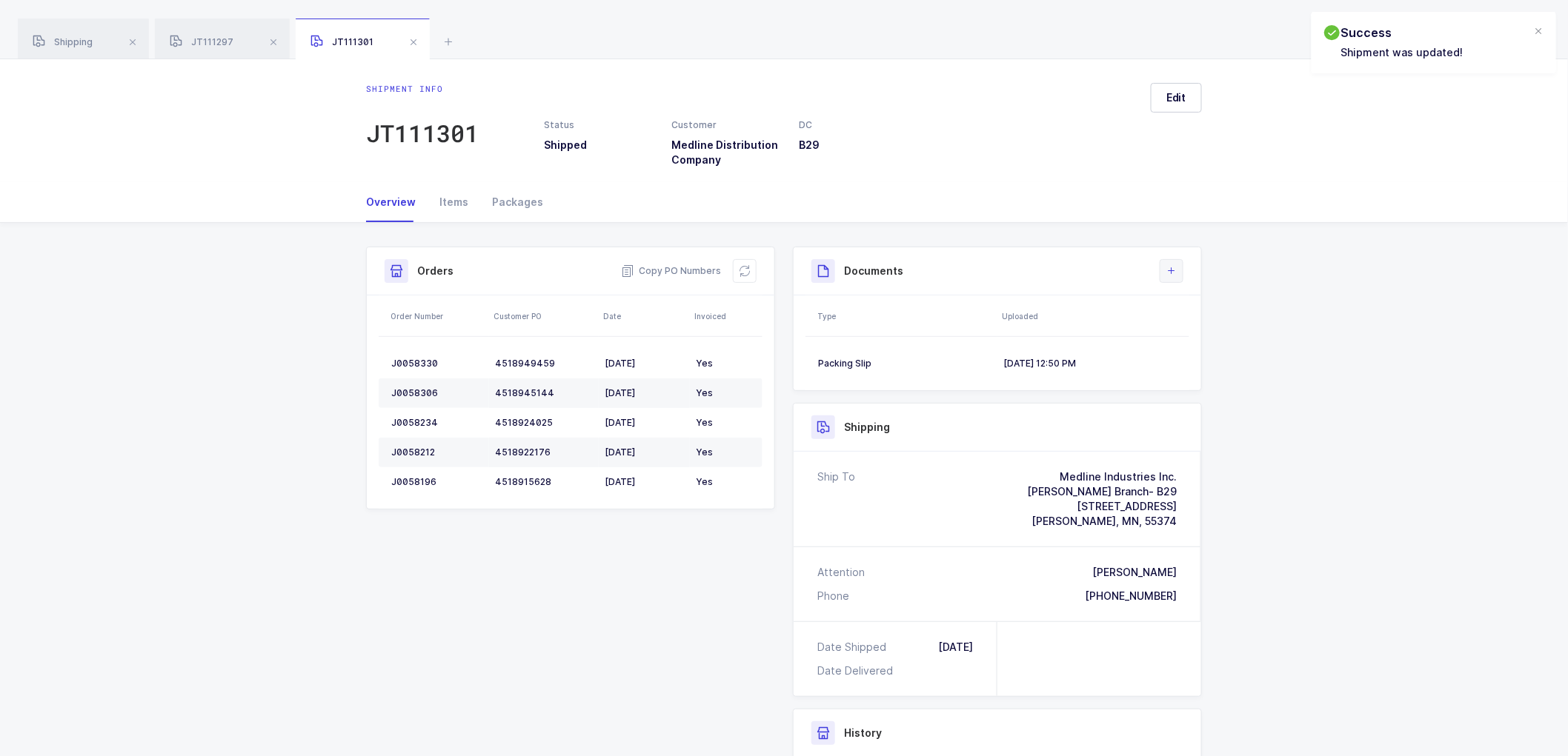
click at [1177, 270] on button at bounding box center [1171, 270] width 24 height 24
drag, startPoint x: 1188, startPoint y: 332, endPoint x: 1301, endPoint y: 336, distance: 113.1
click at [1191, 331] on li "Upload Document" at bounding box center [1221, 336] width 110 height 24
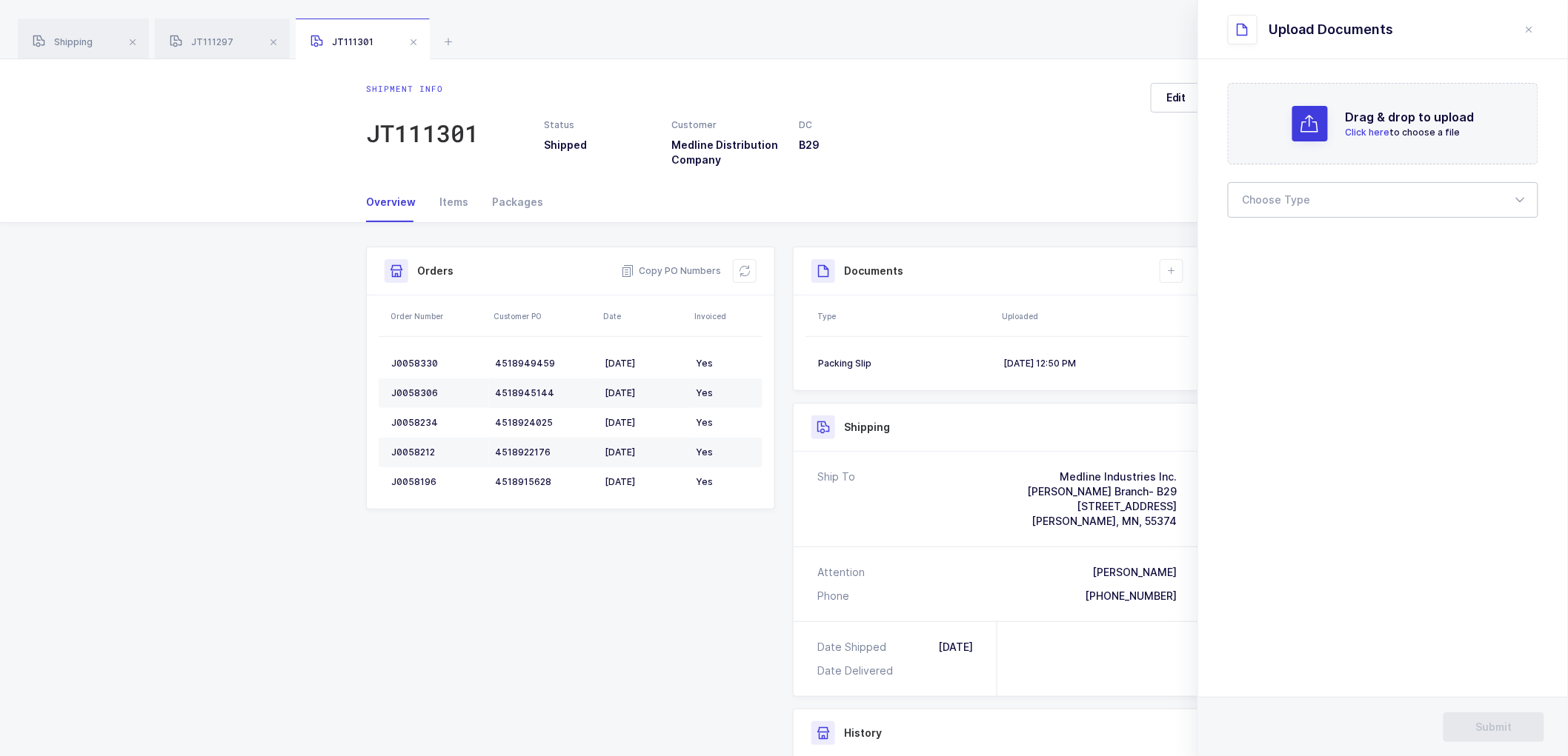
drag, startPoint x: 1313, startPoint y: 194, endPoint x: 1311, endPoint y: 213, distance: 19.1
click at [1313, 193] on div at bounding box center [1382, 200] width 311 height 36
click at [1288, 243] on span "Bill of Lading" at bounding box center [1276, 246] width 67 height 12
type input "Bill of Lading"
click at [1493, 722] on span "Submit" at bounding box center [1494, 727] width 36 height 15
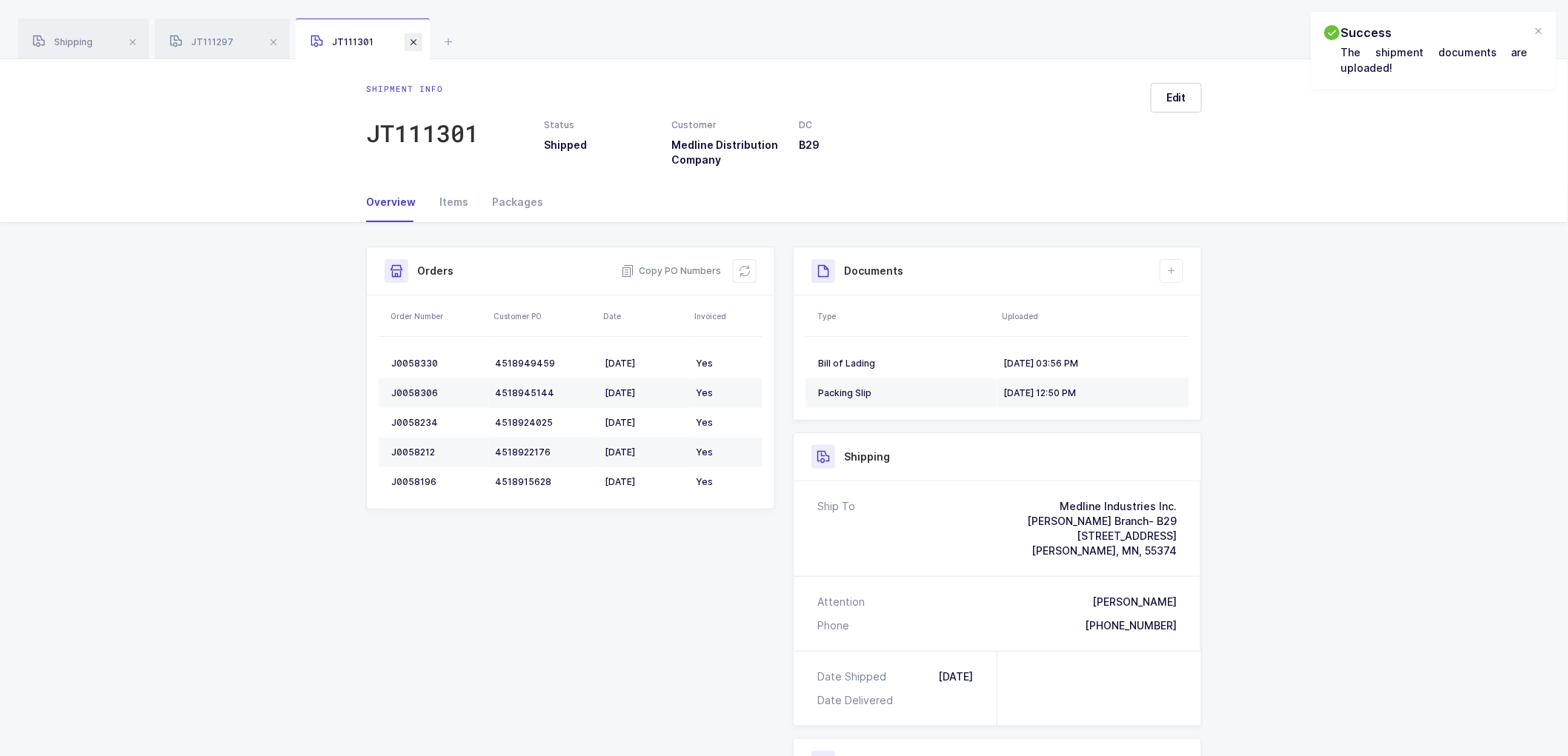
click at [418, 42] on span at bounding box center [413, 42] width 18 height 18
click at [270, 36] on span at bounding box center [273, 42] width 18 height 18
